Goal: Task Accomplishment & Management: Use online tool/utility

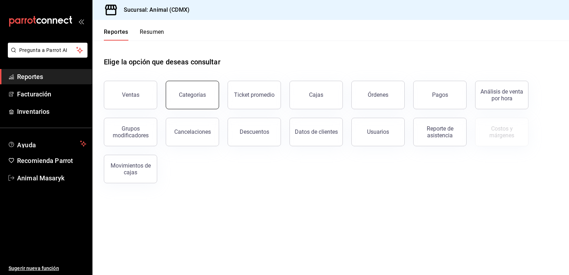
click at [189, 90] on button "Categorías" at bounding box center [192, 95] width 53 height 28
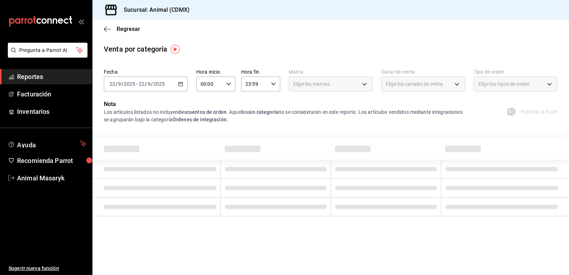
click at [182, 84] on icon "button" at bounding box center [180, 83] width 5 height 5
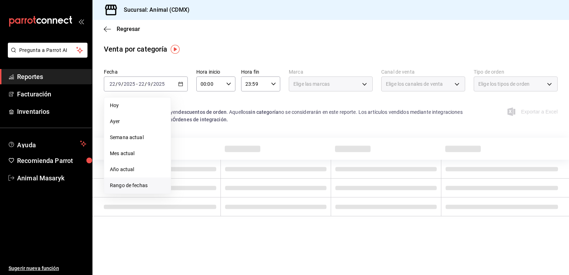
click at [132, 188] on span "Rango de fechas" at bounding box center [137, 185] width 55 height 7
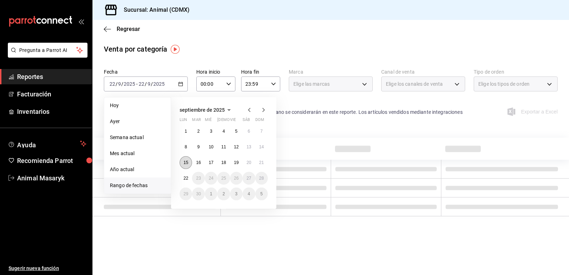
click at [186, 162] on abbr "15" at bounding box center [185, 162] width 5 height 5
click at [187, 178] on abbr "22" at bounding box center [185, 178] width 5 height 5
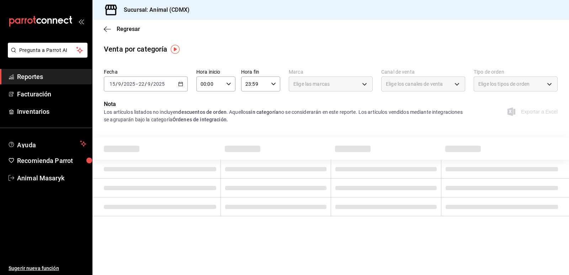
click at [228, 86] on icon "button" at bounding box center [228, 83] width 5 height 5
click at [210, 117] on button "05" at bounding box center [206, 116] width 17 height 14
click at [315, 48] on div at bounding box center [284, 137] width 569 height 275
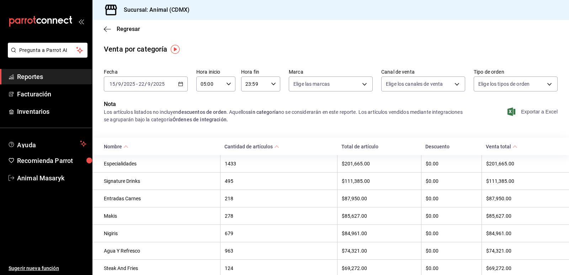
click at [520, 109] on span "Exportar a Excel" at bounding box center [533, 111] width 49 height 9
click at [182, 84] on \(Stroke\) "button" at bounding box center [180, 84] width 4 height 4
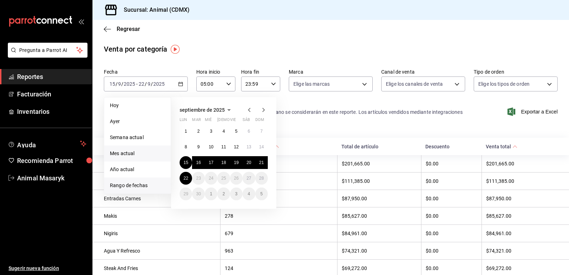
click at [126, 156] on span "Mes actual" at bounding box center [137, 153] width 55 height 7
type input "00:00"
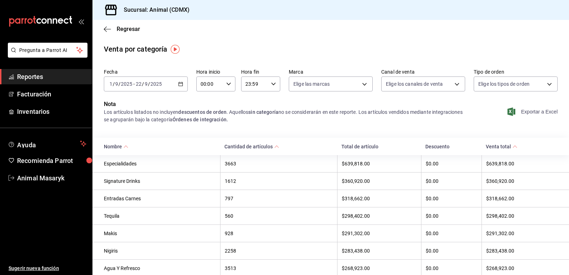
click at [530, 113] on span "Exportar a Excel" at bounding box center [533, 111] width 49 height 9
